Goal: Information Seeking & Learning: Learn about a topic

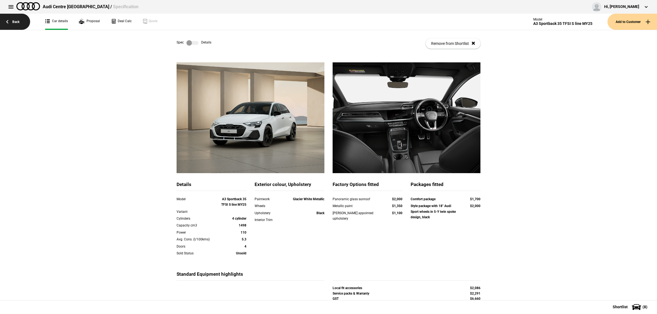
click at [27, 25] on link "Back" at bounding box center [15, 22] width 30 height 16
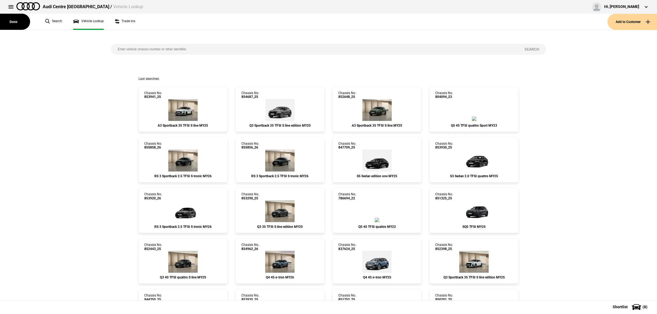
click at [217, 53] on input "search" at bounding box center [314, 49] width 407 height 11
type input "852759"
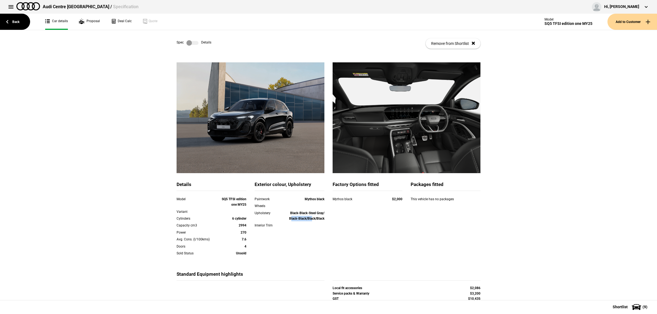
drag, startPoint x: 310, startPoint y: 219, endPoint x: 286, endPoint y: 219, distance: 23.3
click at [289, 219] on strong "Black-Black-Steel Gray/ Black-Black/Black/Black" at bounding box center [306, 215] width 35 height 9
click at [266, 215] on div "Upholstery" at bounding box center [269, 213] width 28 height 5
click at [21, 25] on link "Back" at bounding box center [15, 22] width 30 height 16
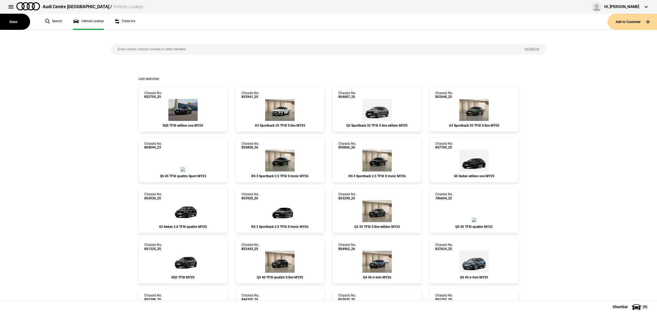
click at [223, 42] on div "Search" at bounding box center [329, 53] width 444 height 47
click at [222, 44] on div "Search" at bounding box center [329, 53] width 444 height 47
click at [219, 51] on input "search" at bounding box center [314, 49] width 407 height 11
click at [187, 48] on input "search" at bounding box center [314, 49] width 407 height 11
paste input "855827"
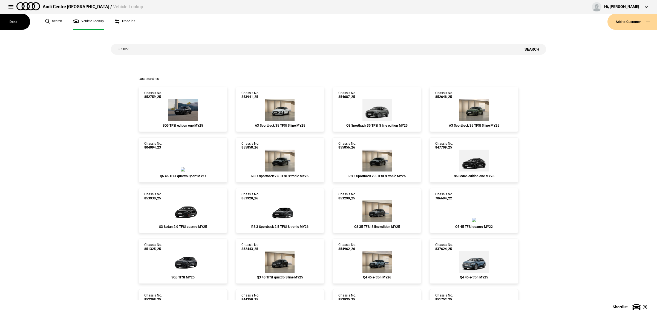
type input "855827"
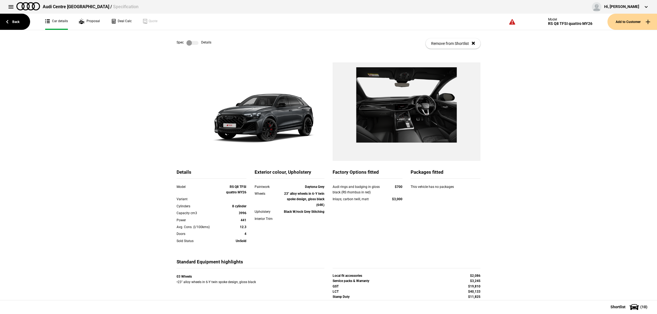
click at [193, 45] on label at bounding box center [192, 42] width 12 height 5
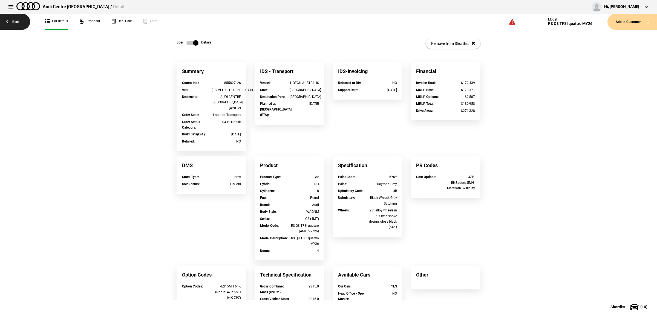
click at [18, 25] on link "Back" at bounding box center [15, 22] width 30 height 16
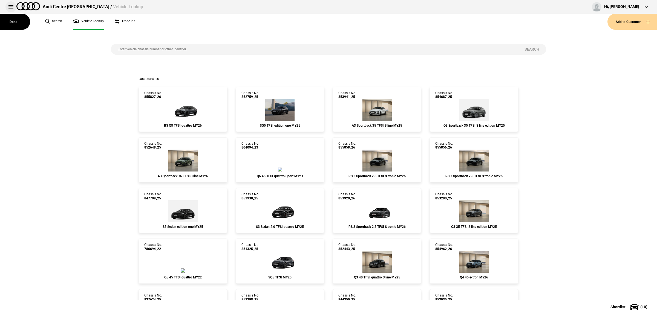
click at [13, 6] on button at bounding box center [10, 6] width 11 height 11
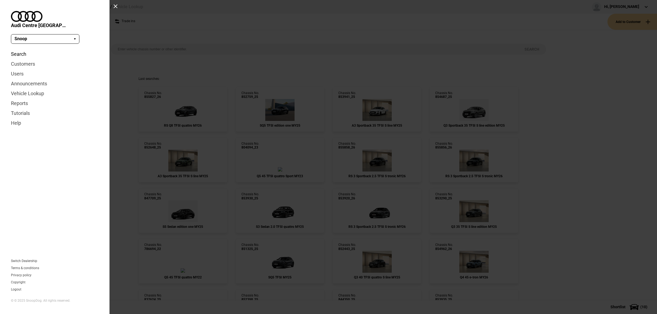
click at [20, 49] on link "Search" at bounding box center [55, 54] width 88 height 10
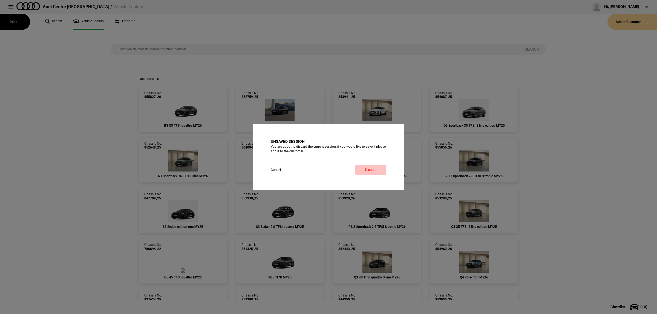
click at [373, 165] on link "Discard" at bounding box center [370, 170] width 31 height 10
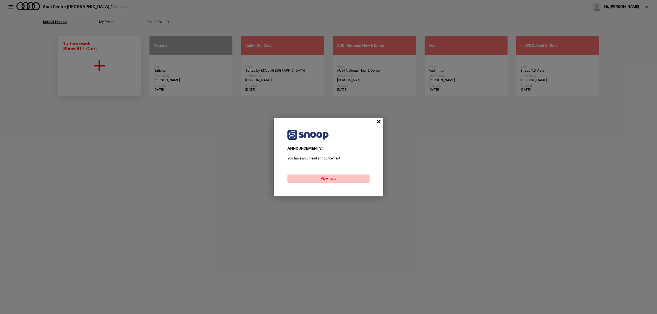
click at [346, 179] on button "View more" at bounding box center [329, 179] width 82 height 8
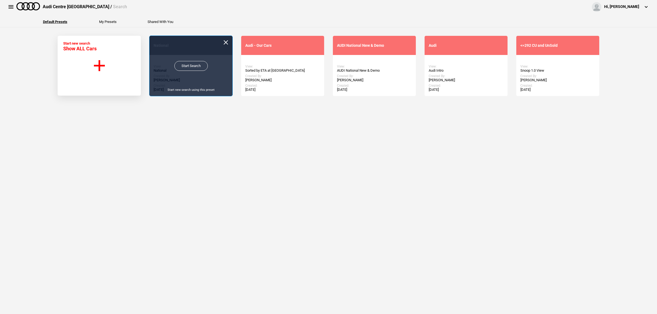
click at [185, 66] on link "Start Search" at bounding box center [190, 66] width 33 height 10
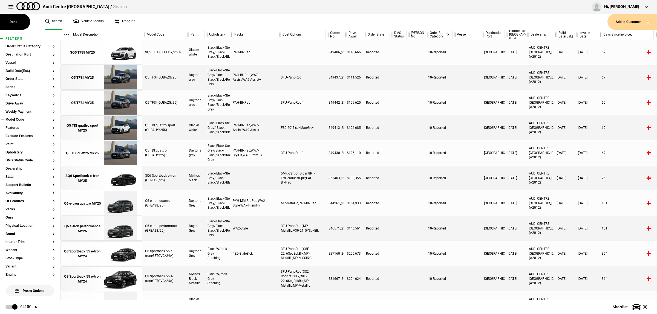
click at [18, 121] on button "Model Code" at bounding box center [29, 120] width 49 height 4
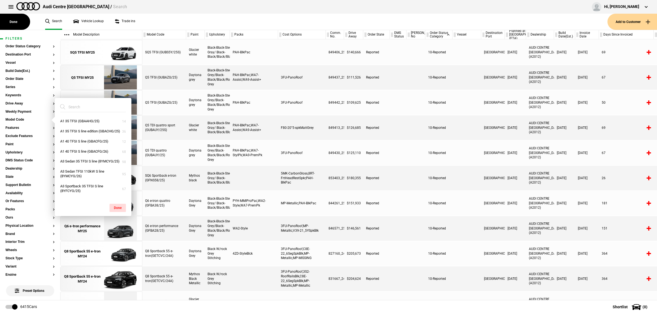
click at [80, 105] on input "search" at bounding box center [89, 107] width 59 height 10
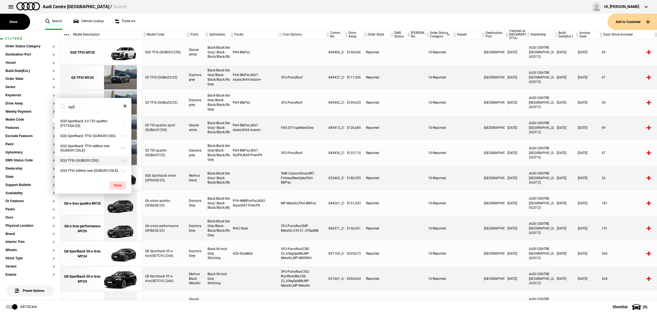
type input "sq5"
click at [91, 162] on button "SQ5 TFSI (GUBS5Y/25S)" at bounding box center [93, 161] width 77 height 10
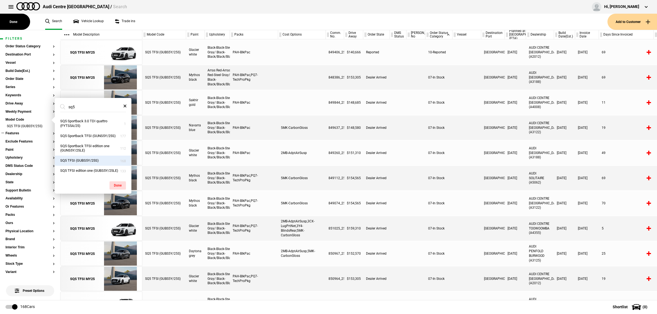
click at [21, 134] on button "Features" at bounding box center [29, 134] width 49 height 4
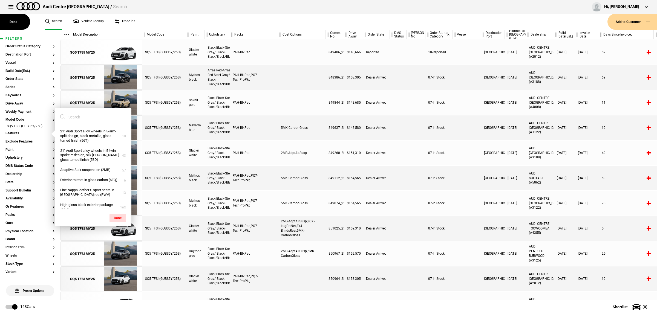
drag, startPoint x: 71, startPoint y: 115, endPoint x: 71, endPoint y: 111, distance: 3.6
click at [71, 114] on input "search" at bounding box center [89, 117] width 59 height 10
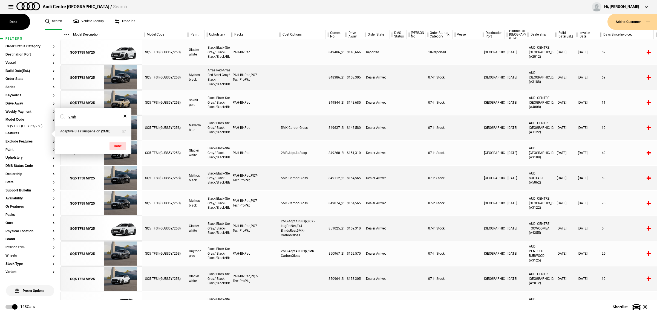
type input "2mb"
click at [83, 132] on button "Adaptive S air suspension (2MB)" at bounding box center [93, 132] width 77 height 10
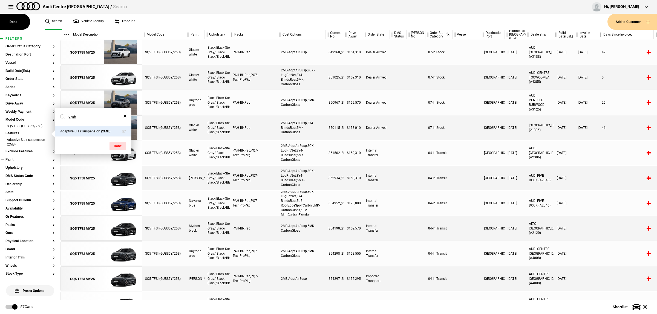
click at [31, 158] on button "Paint" at bounding box center [29, 160] width 49 height 4
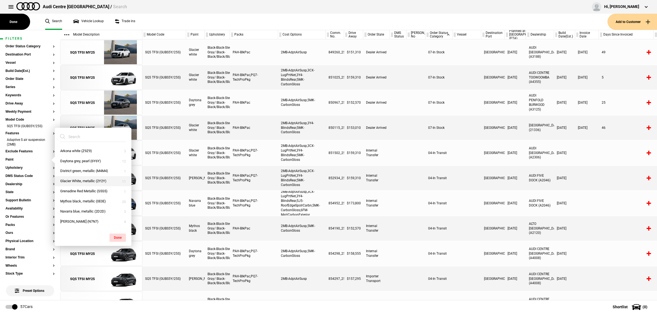
click at [96, 182] on button "Glacier White, metallic (2Y2Y)" at bounding box center [93, 181] width 77 height 10
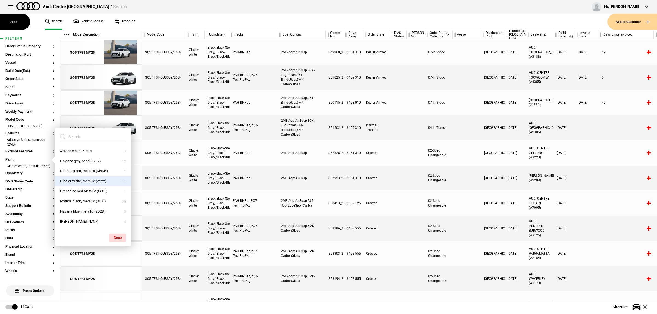
click at [462, 163] on div at bounding box center [467, 153] width 29 height 25
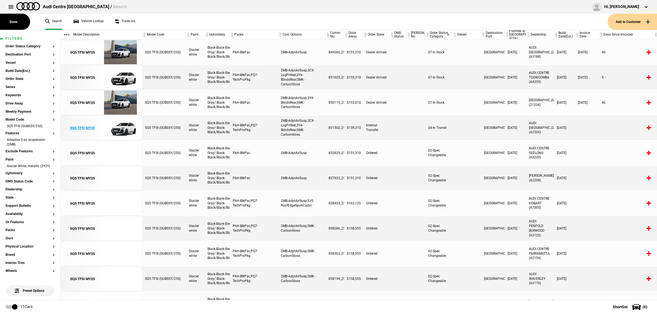
click at [114, 129] on img at bounding box center [120, 128] width 38 height 25
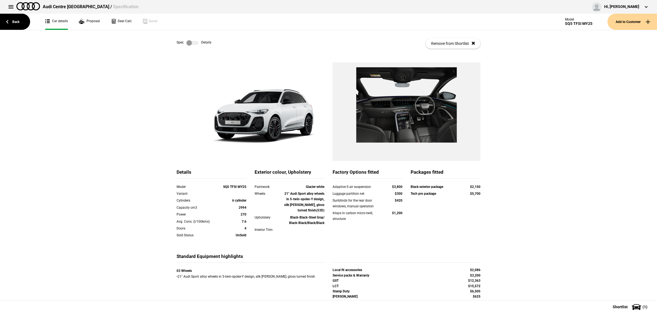
click at [189, 41] on label at bounding box center [192, 42] width 12 height 5
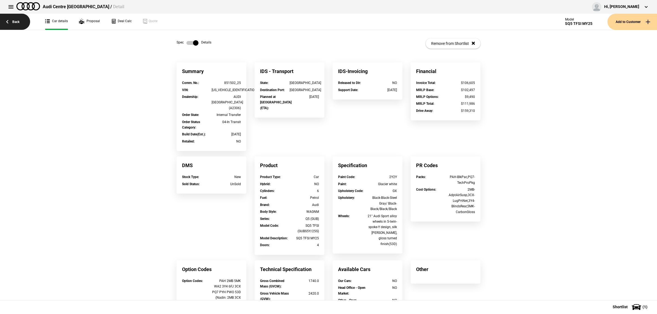
click at [24, 22] on link "Back" at bounding box center [15, 22] width 30 height 16
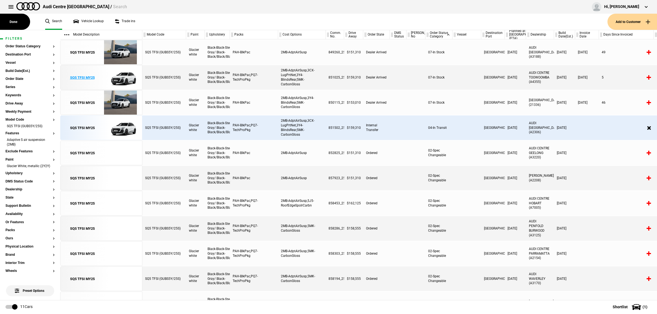
click at [125, 79] on img at bounding box center [120, 77] width 38 height 25
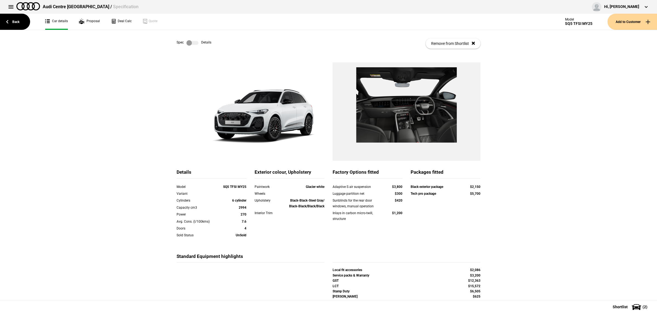
click at [192, 45] on label at bounding box center [192, 42] width 12 height 5
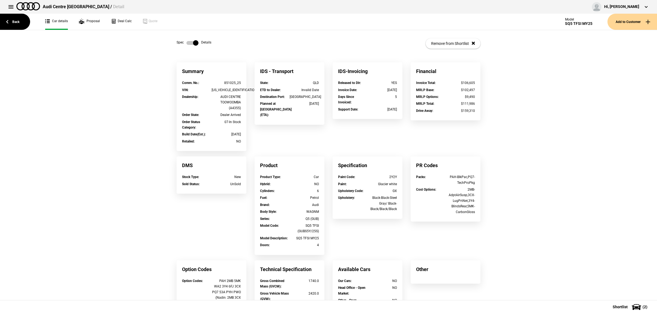
click at [186, 43] on label at bounding box center [192, 42] width 12 height 5
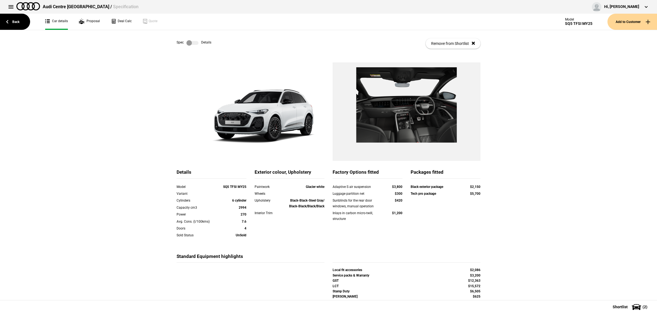
click at [197, 41] on link at bounding box center [193, 42] width 18 height 5
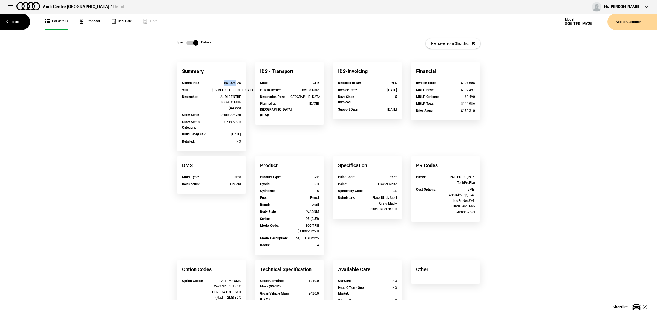
drag, startPoint x: 234, startPoint y: 83, endPoint x: 210, endPoint y: 83, distance: 24.1
click at [212, 83] on div "851025_25" at bounding box center [227, 82] width 30 height 5
copy div "851025"
click at [191, 40] on label at bounding box center [192, 42] width 12 height 5
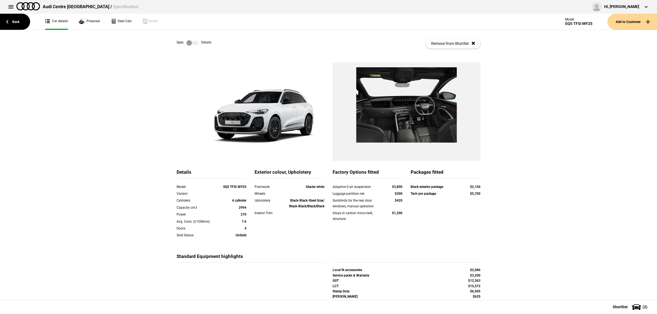
click at [191, 44] on label at bounding box center [192, 42] width 12 height 5
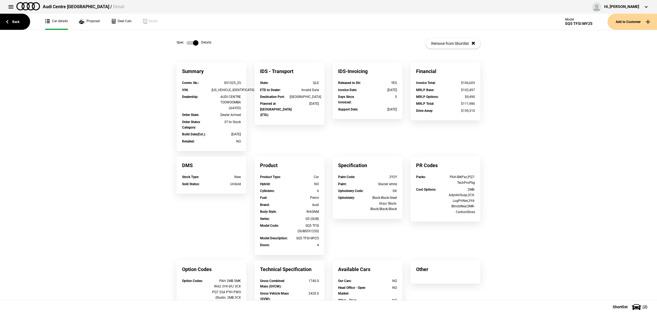
click at [231, 81] on div "851025_25" at bounding box center [227, 82] width 30 height 5
drag, startPoint x: 233, startPoint y: 82, endPoint x: 213, endPoint y: 82, distance: 20.8
click at [213, 82] on div "851025_25" at bounding box center [227, 82] width 30 height 5
copy div "851025"
click at [8, 25] on link "Back" at bounding box center [15, 22] width 30 height 16
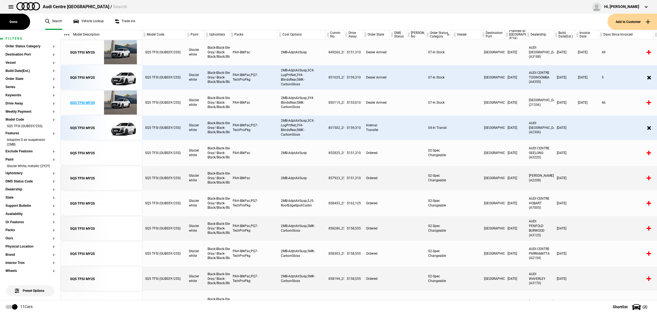
click at [119, 96] on img at bounding box center [120, 103] width 38 height 25
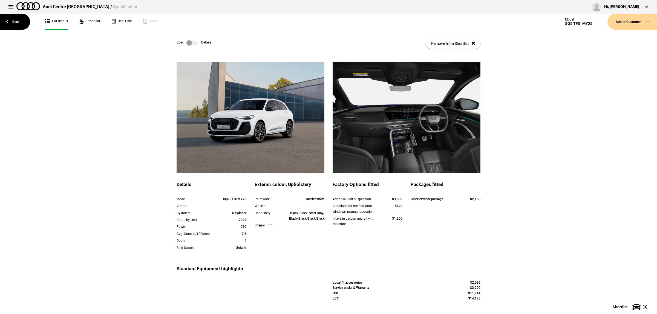
click at [194, 43] on label at bounding box center [192, 42] width 12 height 5
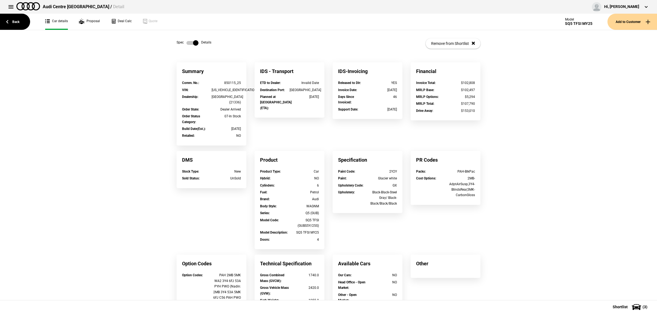
click at [194, 43] on label at bounding box center [192, 42] width 12 height 5
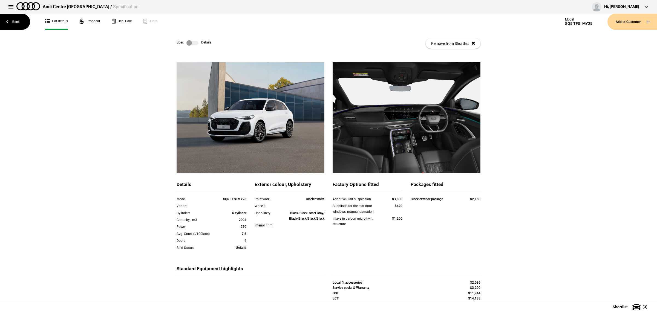
click at [194, 43] on label at bounding box center [192, 42] width 12 height 5
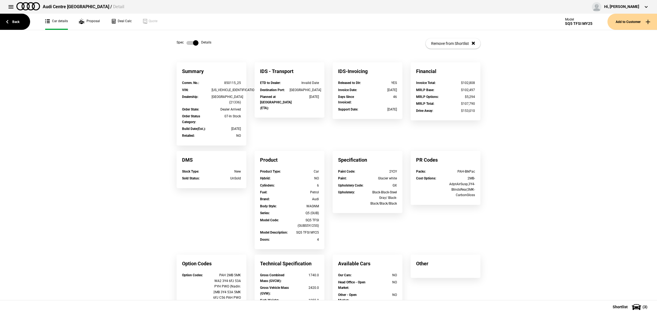
click at [194, 43] on label at bounding box center [192, 42] width 12 height 5
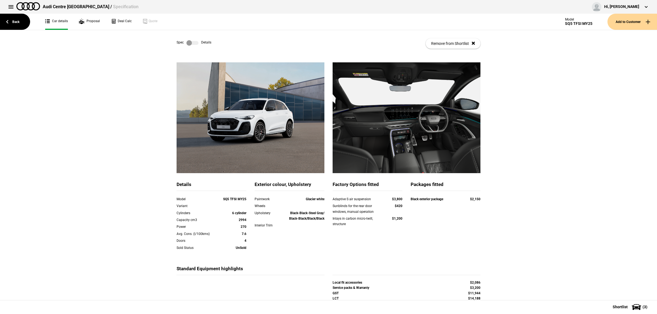
click at [192, 44] on label at bounding box center [192, 42] width 12 height 5
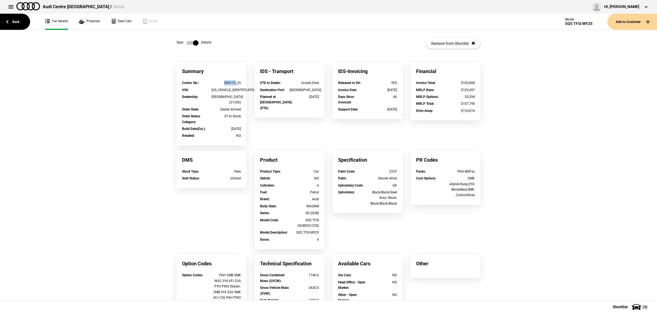
drag, startPoint x: 234, startPoint y: 81, endPoint x: 216, endPoint y: 82, distance: 18.1
click at [216, 82] on div "850115_25" at bounding box center [227, 82] width 30 height 5
copy div "850115"
